Goal: Navigation & Orientation: Find specific page/section

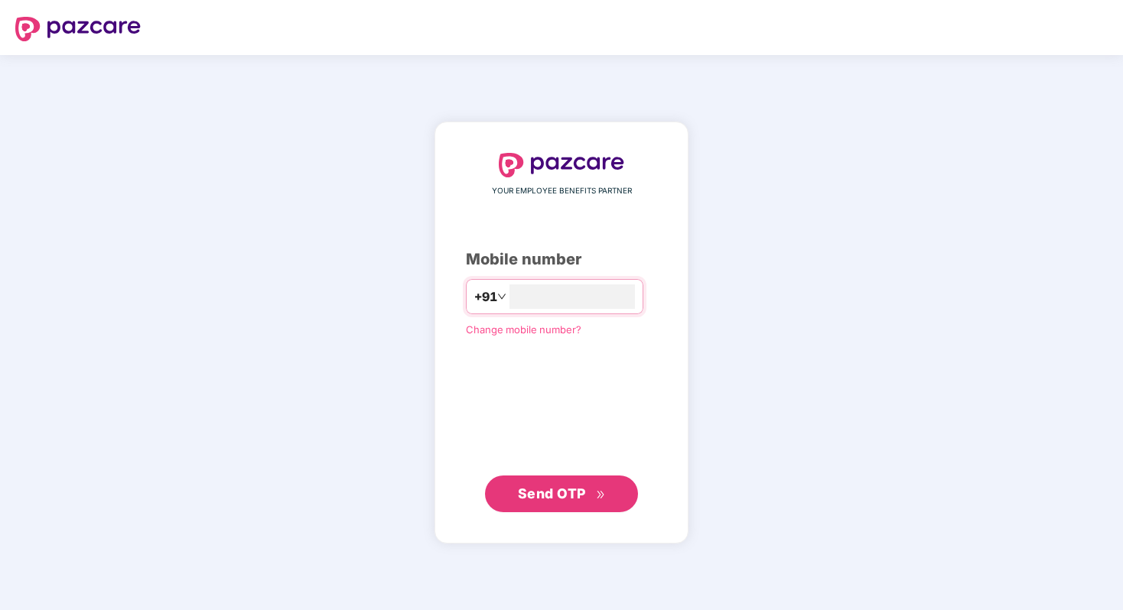
type input "**********"
click at [567, 490] on span "Send OTP" at bounding box center [552, 494] width 68 height 16
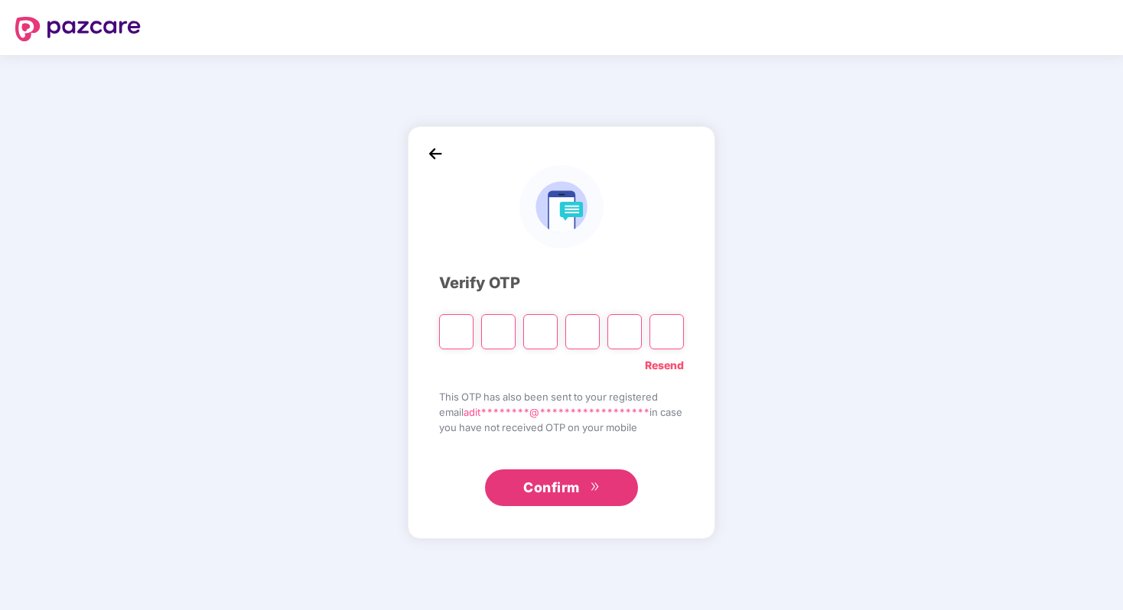
type input "*"
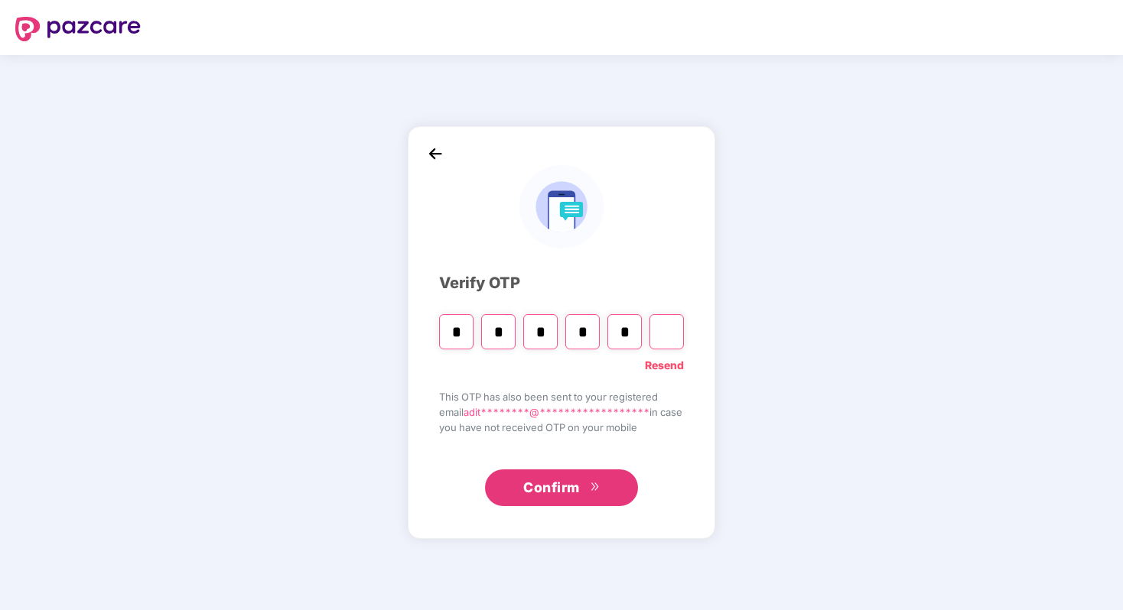
type input "*"
